Goal: Task Accomplishment & Management: Use online tool/utility

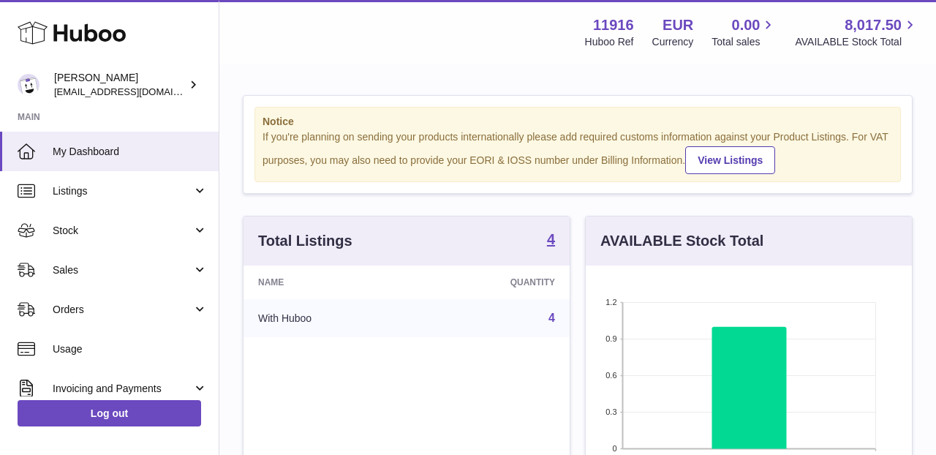
scroll to position [228, 326]
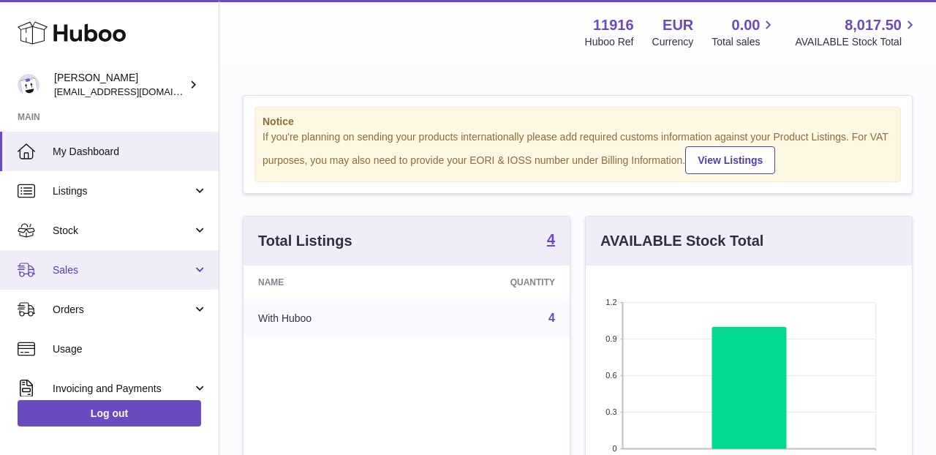
click at [156, 272] on span "Sales" at bounding box center [123, 270] width 140 height 14
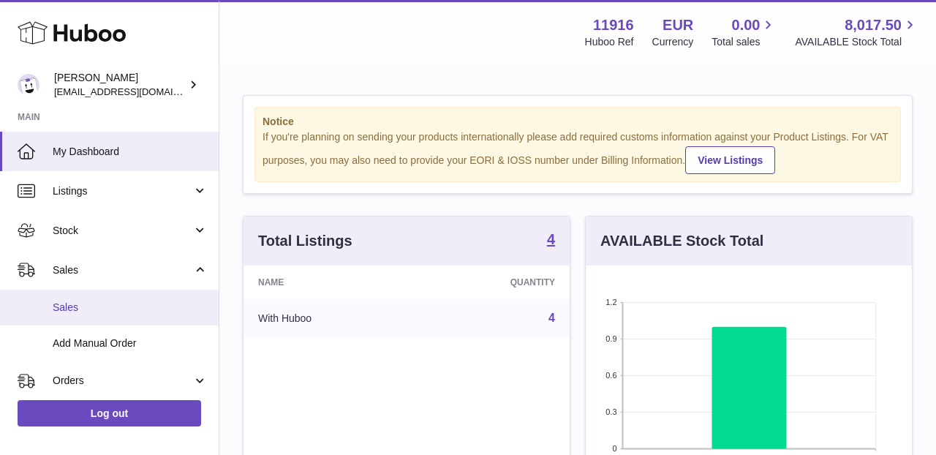
click at [143, 306] on span "Sales" at bounding box center [130, 307] width 155 height 14
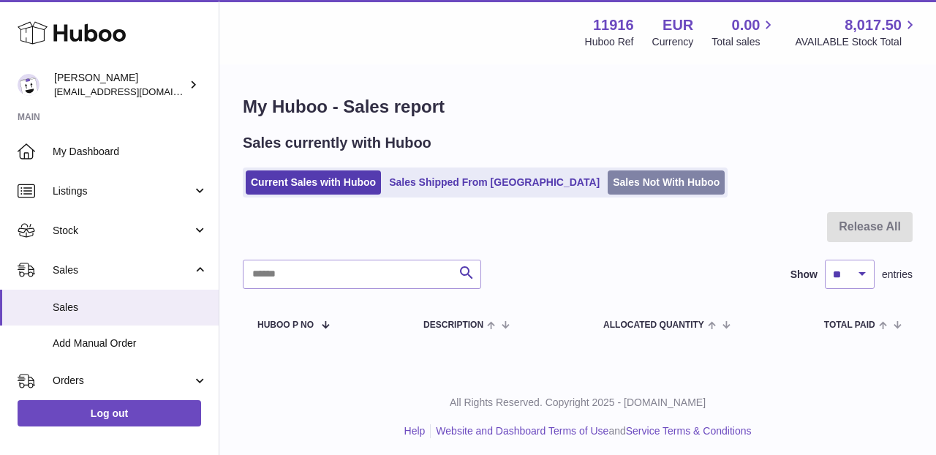
click at [608, 186] on link "Sales Not With Huboo" at bounding box center [666, 182] width 117 height 24
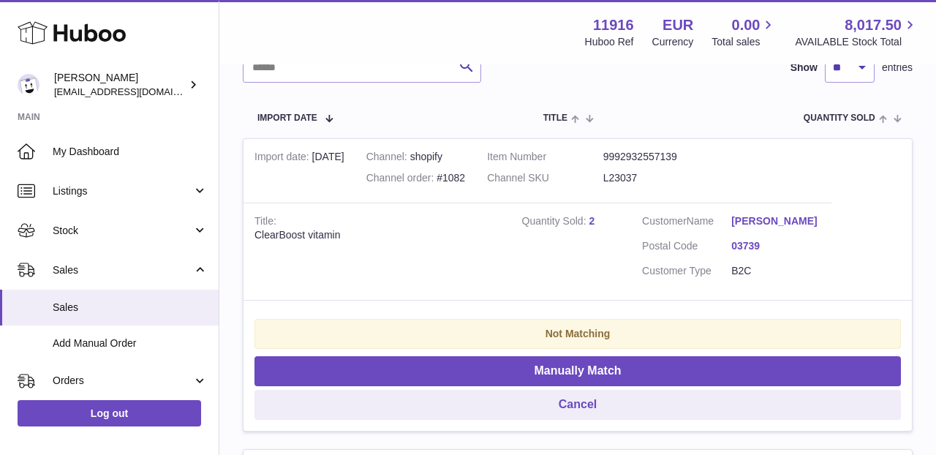
scroll to position [265, 0]
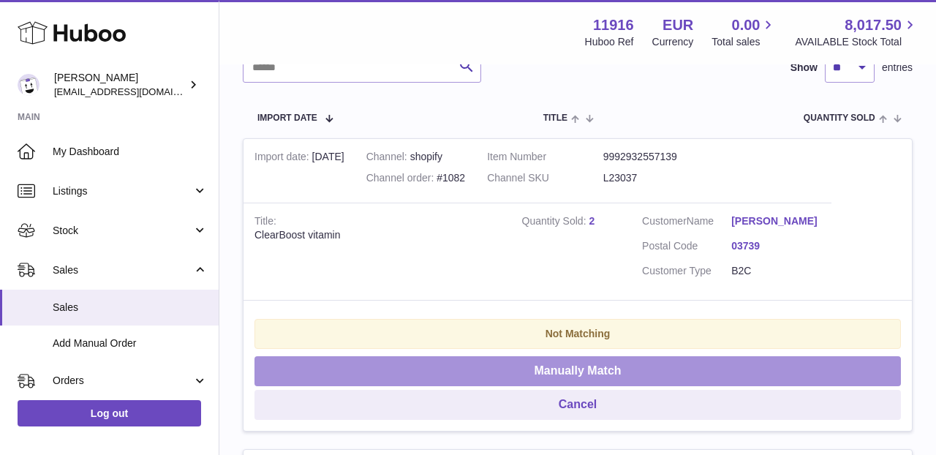
click at [566, 357] on button "Manually Match" at bounding box center [577, 371] width 646 height 30
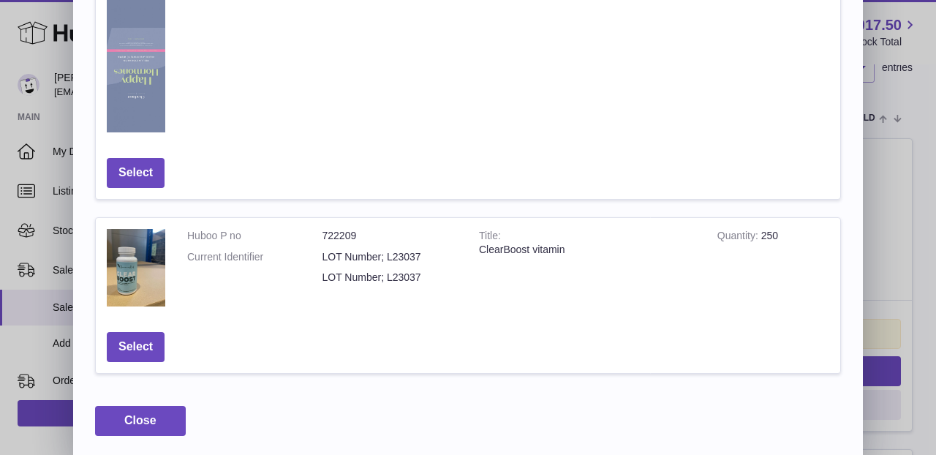
scroll to position [901, 0]
click at [124, 347] on button "Select" at bounding box center [136, 348] width 58 height 30
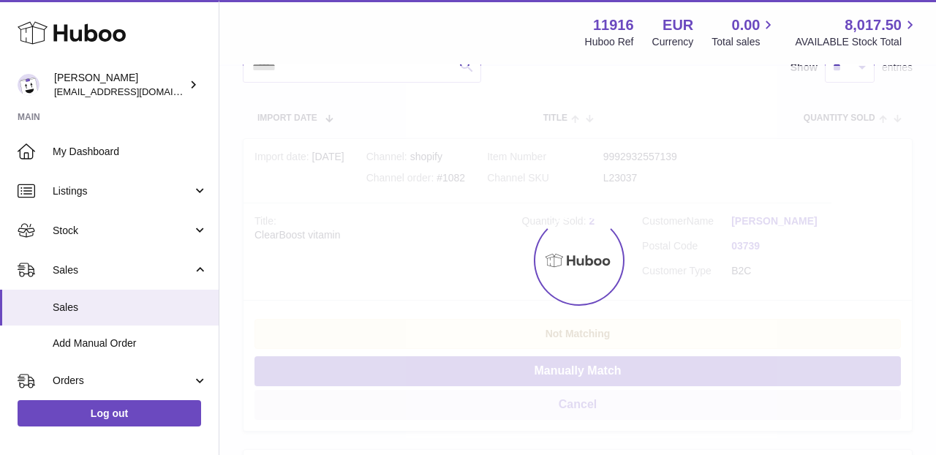
scroll to position [0, 0]
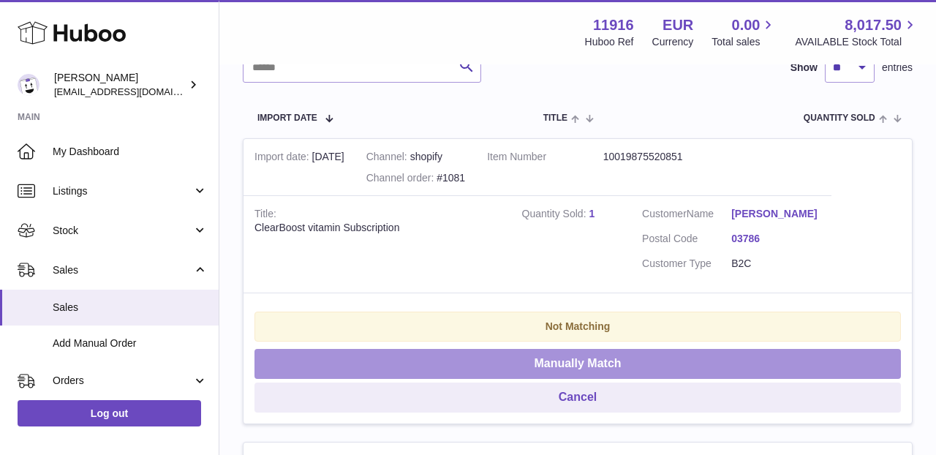
click at [507, 360] on button "Manually Match" at bounding box center [577, 364] width 646 height 30
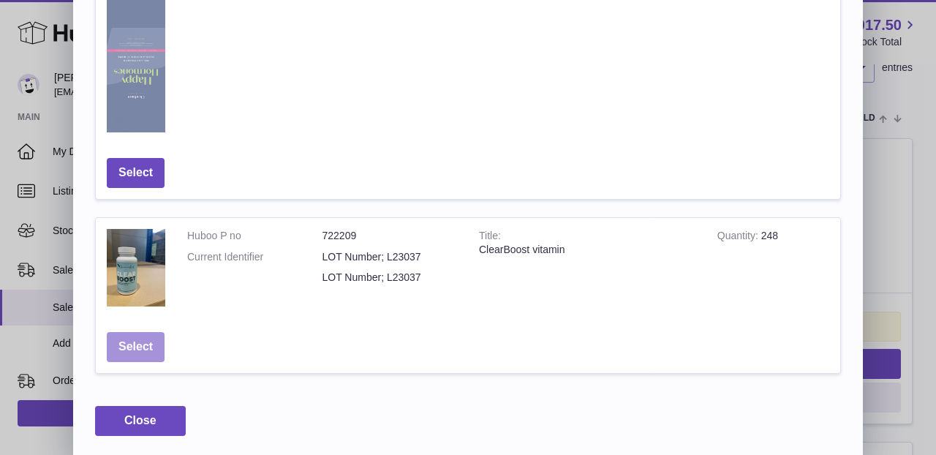
scroll to position [901, 0]
click at [124, 352] on button "Select" at bounding box center [136, 348] width 58 height 30
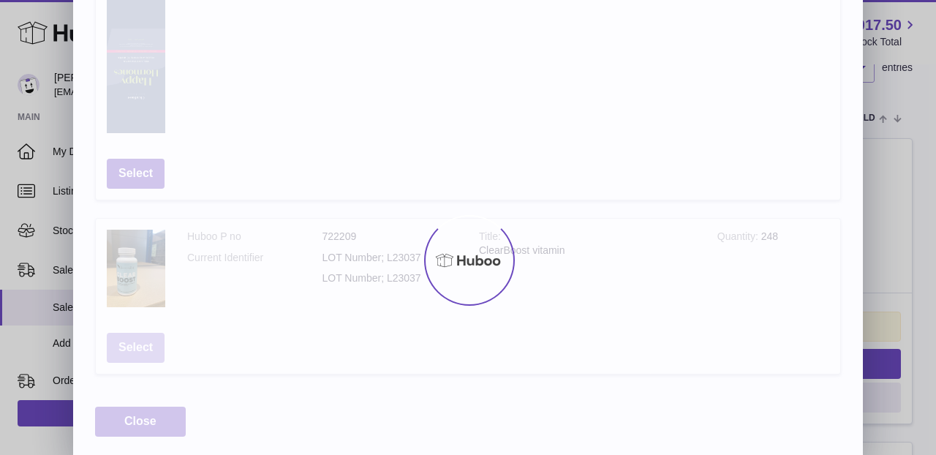
scroll to position [0, 0]
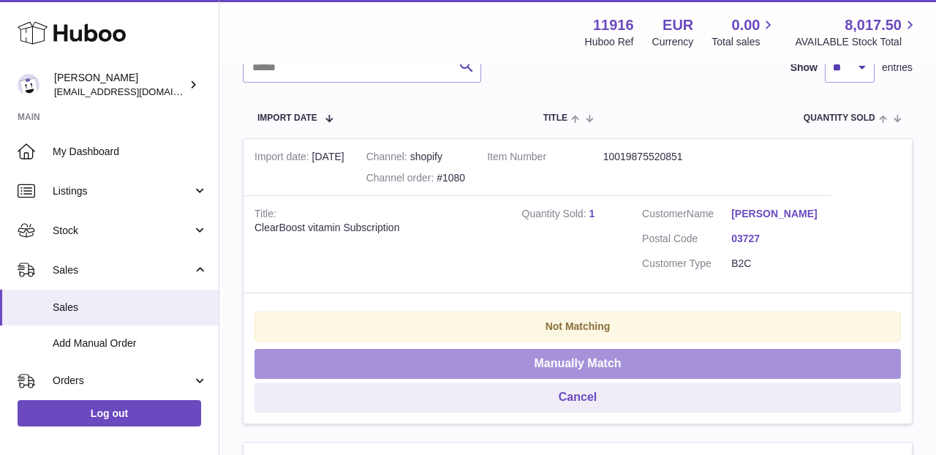
click at [593, 351] on button "Manually Match" at bounding box center [577, 364] width 646 height 30
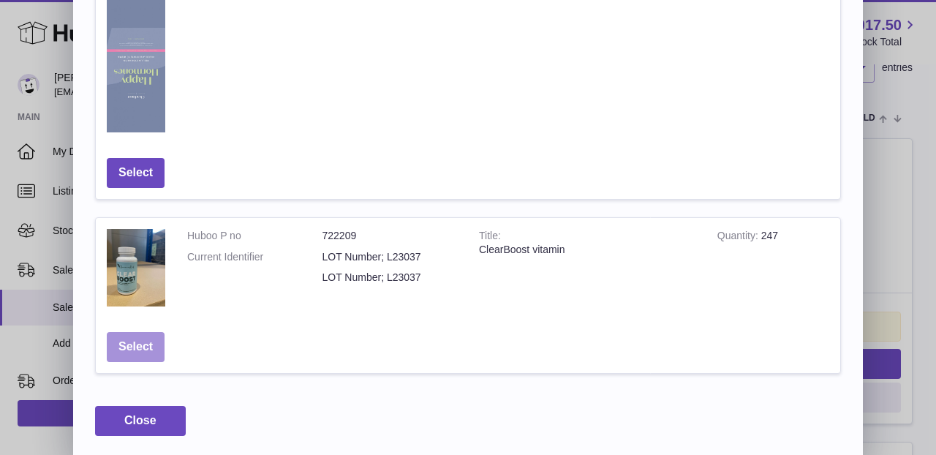
click at [134, 336] on button "Select" at bounding box center [136, 347] width 58 height 30
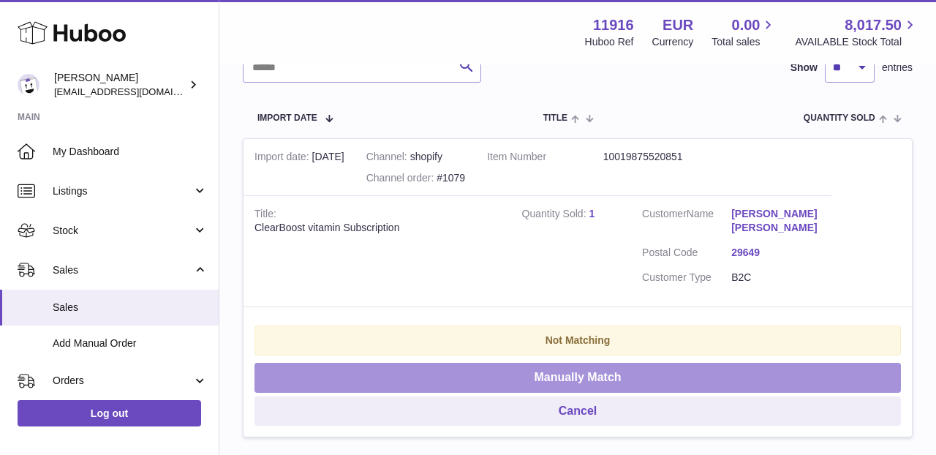
click at [523, 369] on button "Manually Match" at bounding box center [577, 378] width 646 height 30
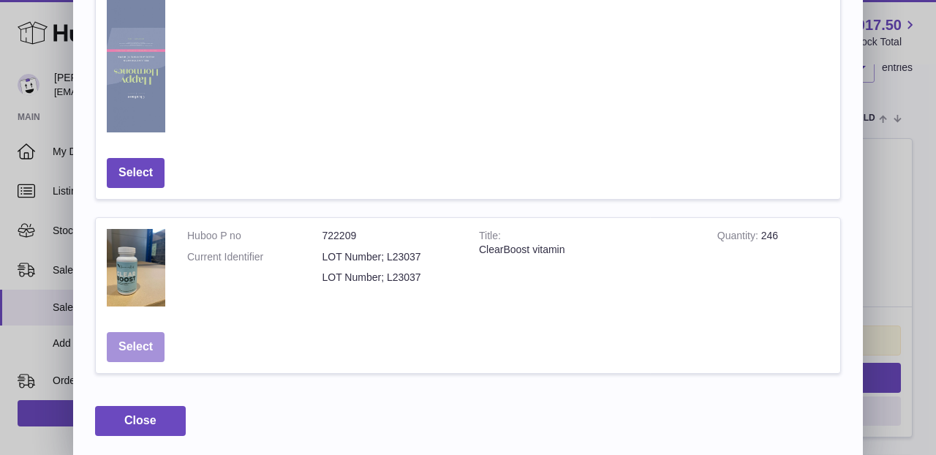
scroll to position [901, 0]
click at [137, 337] on button "Select" at bounding box center [136, 348] width 58 height 30
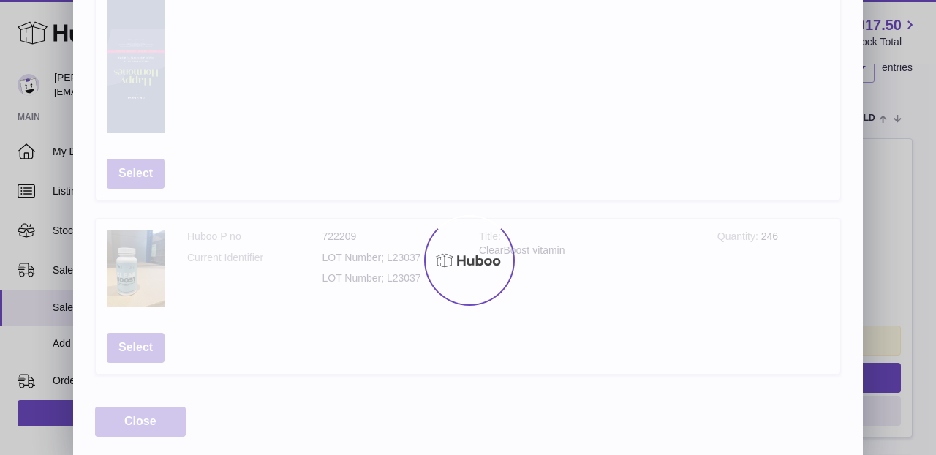
scroll to position [0, 0]
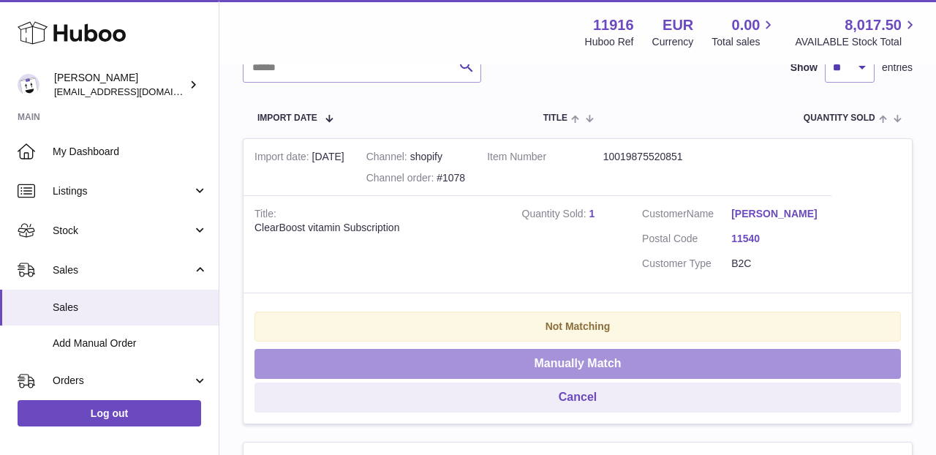
click at [556, 361] on button "Manually Match" at bounding box center [577, 364] width 646 height 30
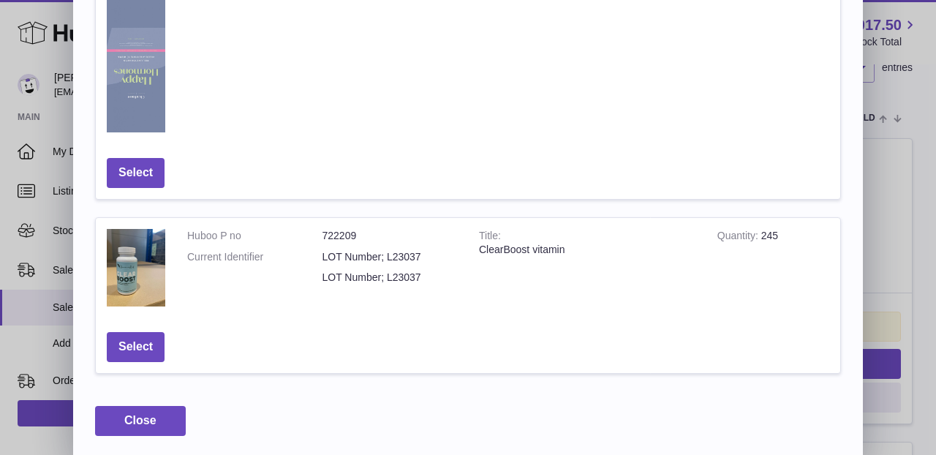
scroll to position [901, 0]
click at [132, 353] on button "Select" at bounding box center [136, 348] width 58 height 30
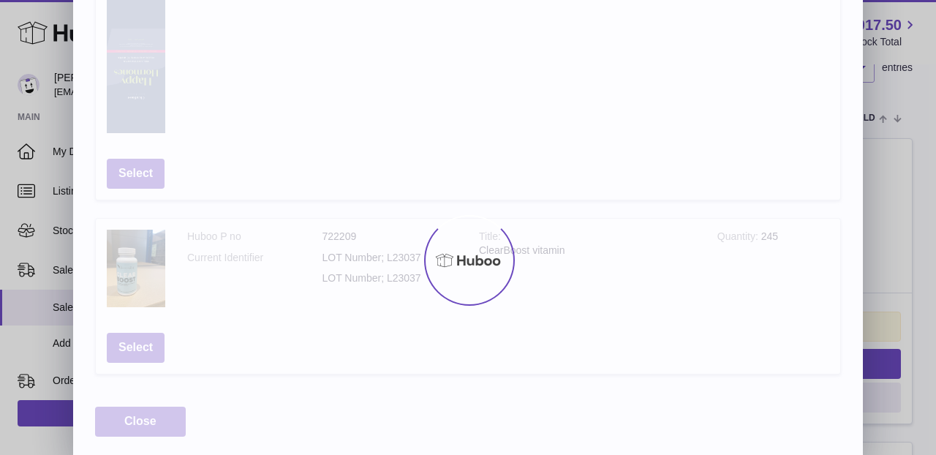
scroll to position [0, 0]
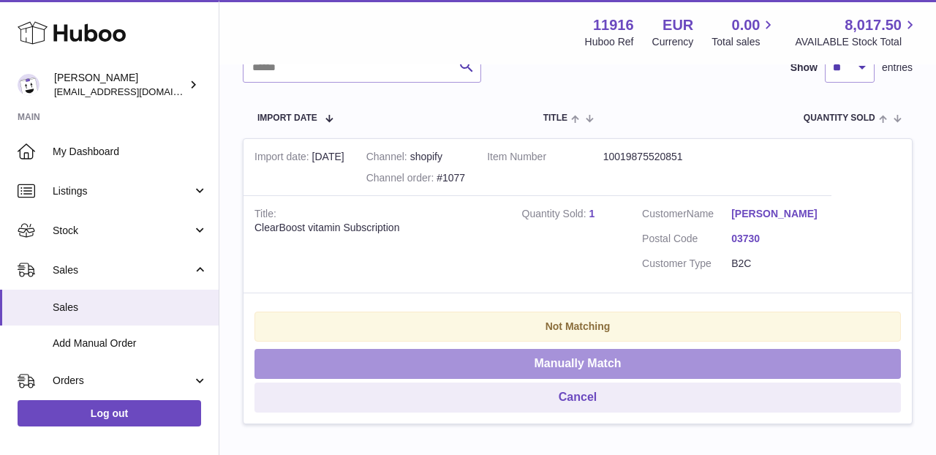
click at [585, 358] on button "Manually Match" at bounding box center [577, 364] width 646 height 30
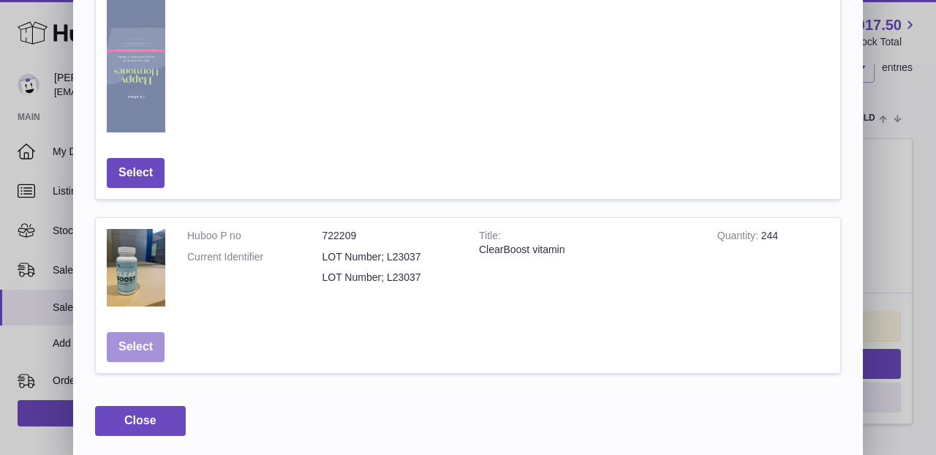
scroll to position [901, 0]
click at [136, 344] on button "Select" at bounding box center [136, 348] width 58 height 30
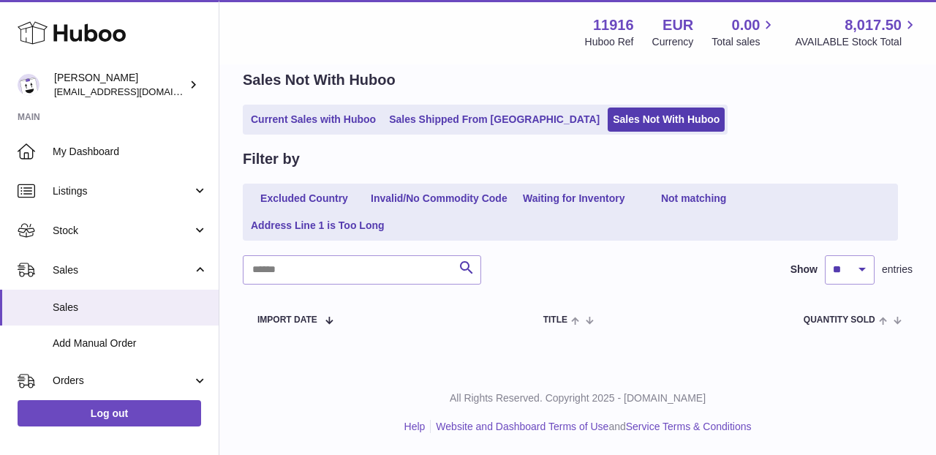
scroll to position [59, 0]
